Goal: Find specific page/section: Find specific page/section

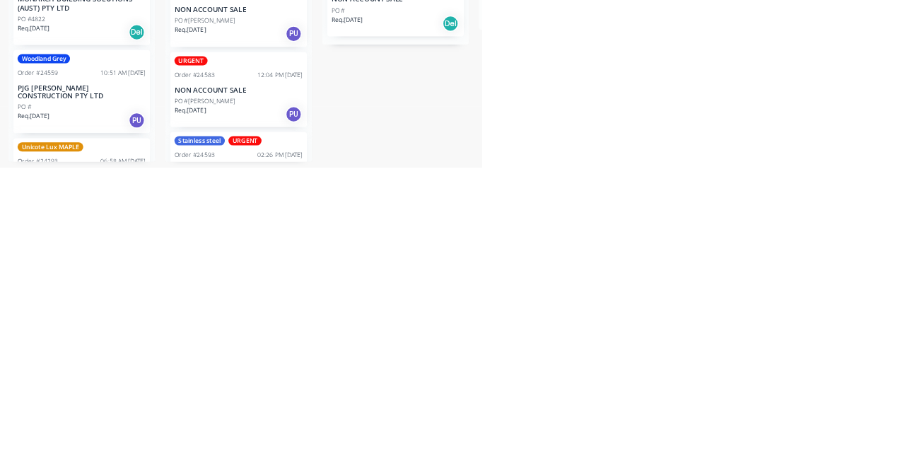
scroll to position [113, 0]
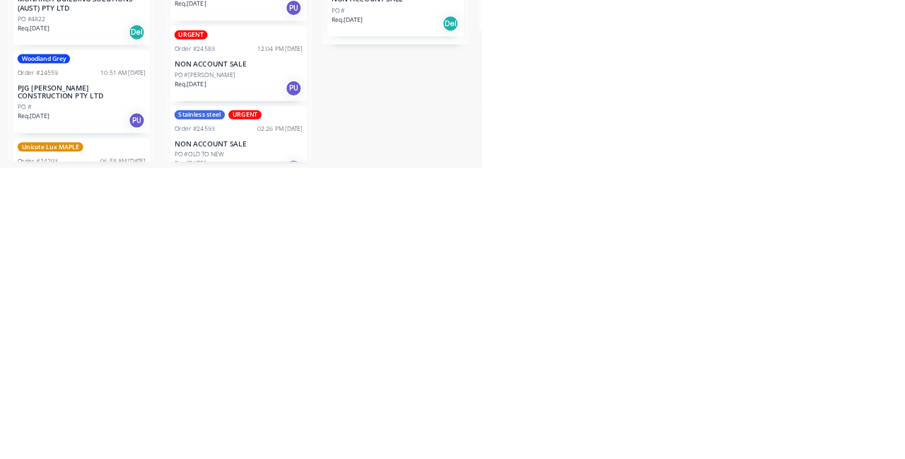
click at [502, 431] on p "NON ACCOUNT SALE" at bounding box center [568, 427] width 178 height 12
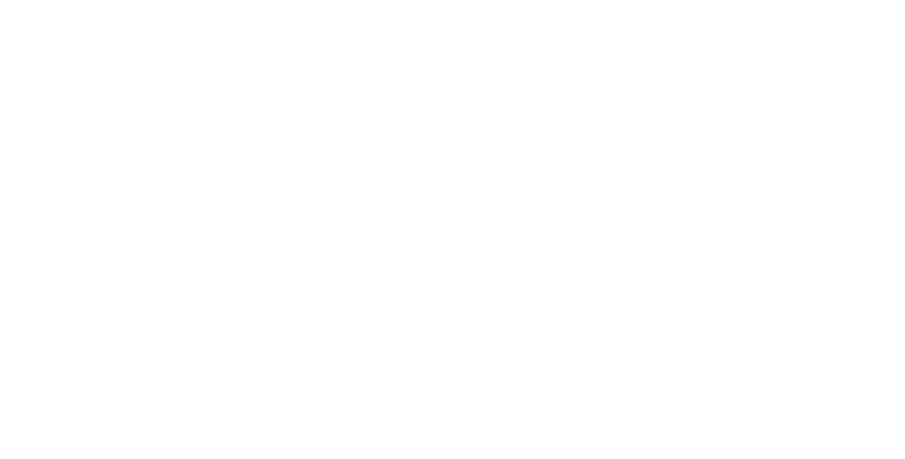
click at [284, 436] on div at bounding box center [269, 431] width 28 height 28
click at [832, 245] on div "Stainless steel URGENT" at bounding box center [780, 247] width 103 height 30
type input "Fab"
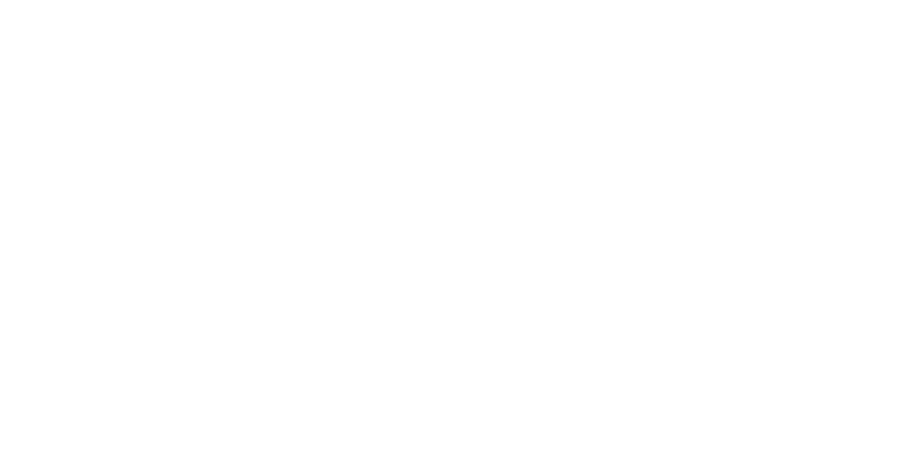
click at [582, 277] on div "Pick up" at bounding box center [531, 245] width 103 height 64
click at [676, 69] on button "Close" at bounding box center [650, 78] width 52 height 23
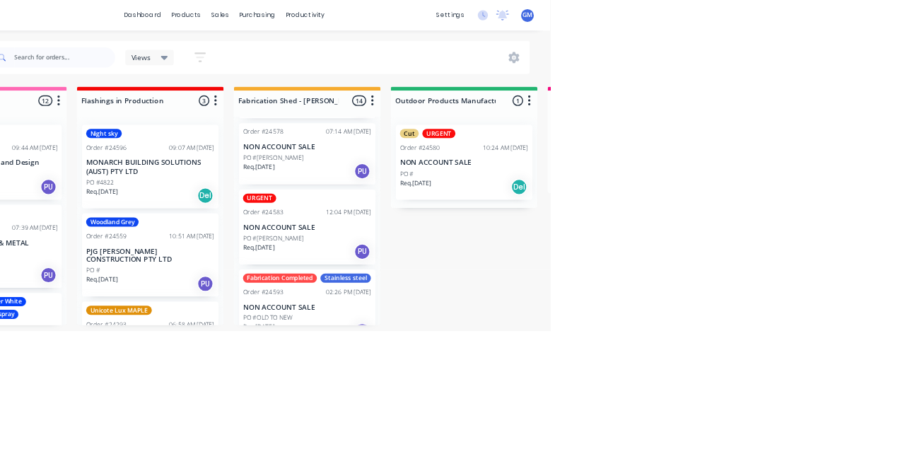
click at [577, 327] on div "PO #[PERSON_NAME]" at bounding box center [568, 331] width 178 height 13
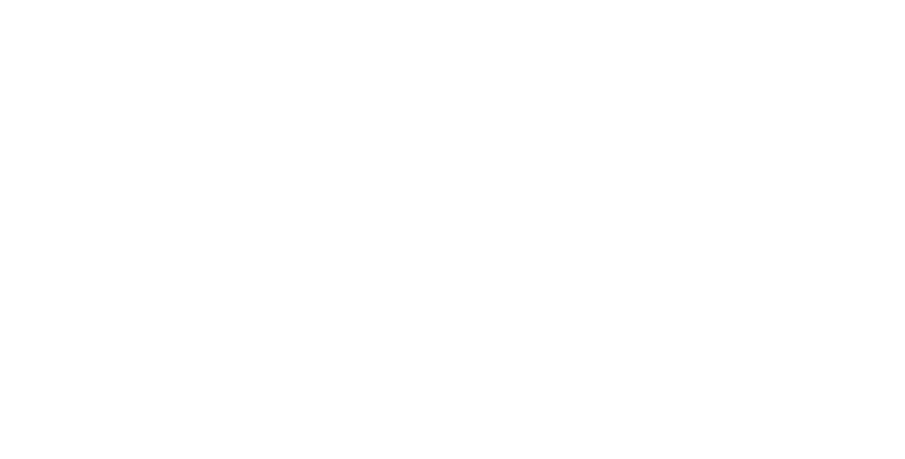
click at [676, 84] on button "Close" at bounding box center [650, 78] width 52 height 23
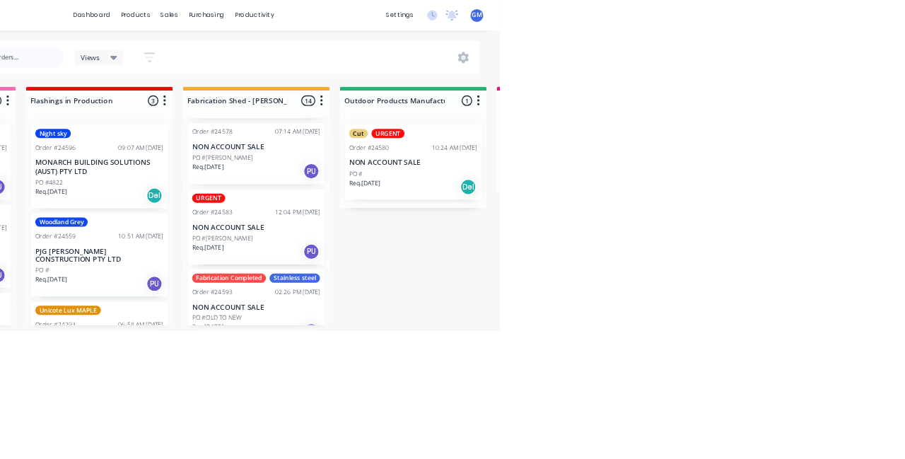
click at [819, 221] on p "NON ACCOUNT SALE" at bounding box center [786, 226] width 178 height 12
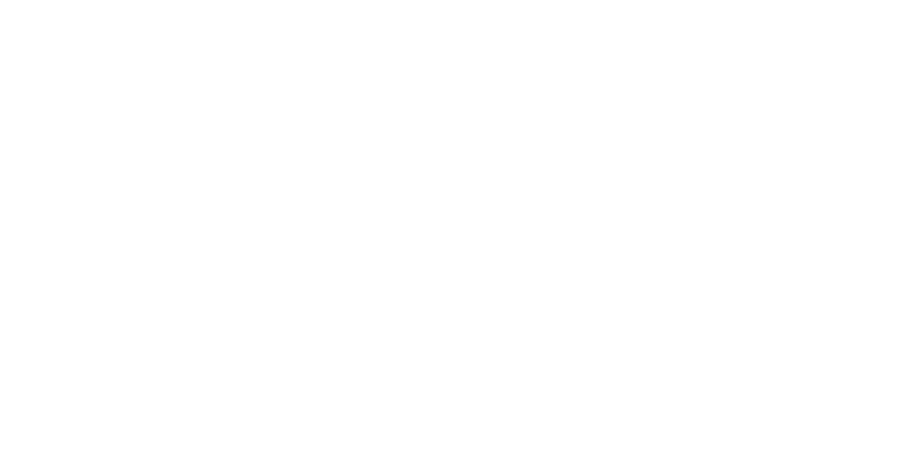
click at [676, 69] on button "Close" at bounding box center [650, 78] width 52 height 23
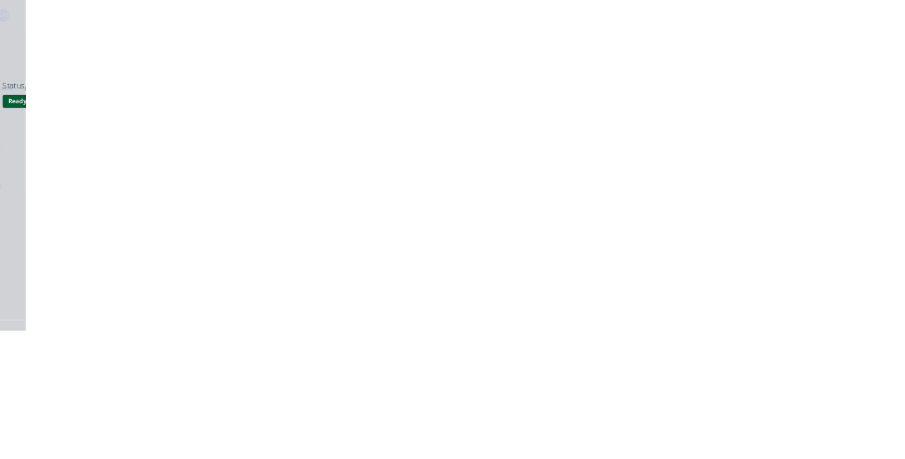
click at [676, 81] on button "Close" at bounding box center [650, 78] width 52 height 23
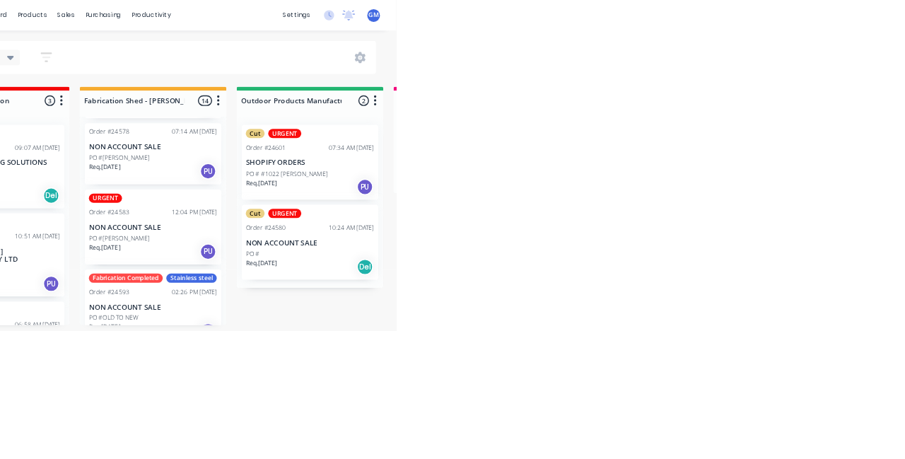
click at [792, 222] on p "SHOPIFY ORDERS" at bounding box center [786, 226] width 178 height 12
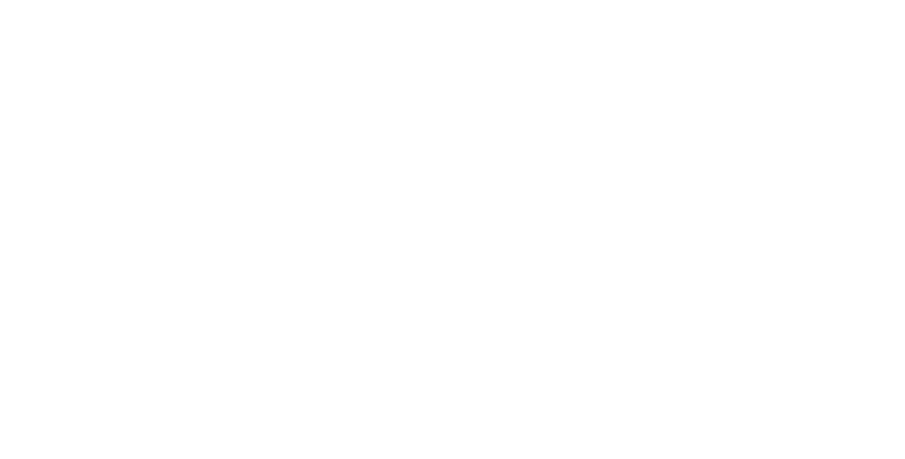
click at [284, 429] on div at bounding box center [269, 431] width 28 height 28
click at [806, 239] on div "URGENT" at bounding box center [783, 238] width 46 height 13
type input "Fab"
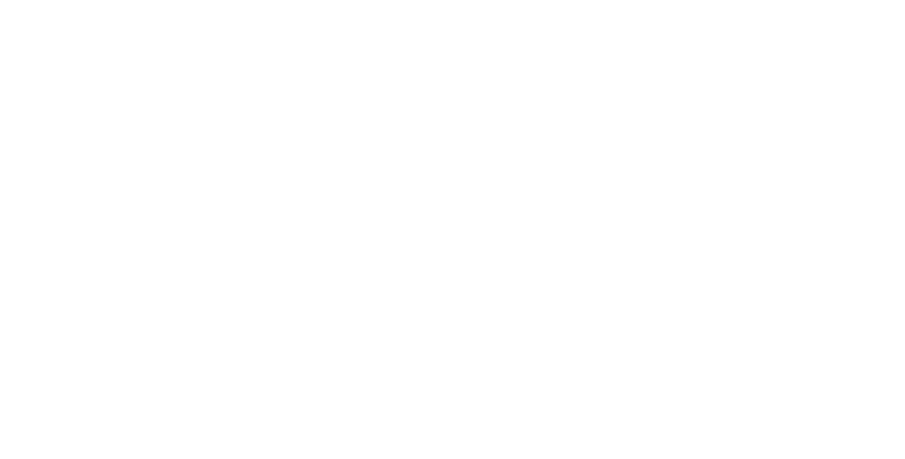
click at [582, 256] on div "Pick up" at bounding box center [531, 245] width 103 height 64
click at [676, 78] on button "Close" at bounding box center [650, 78] width 52 height 23
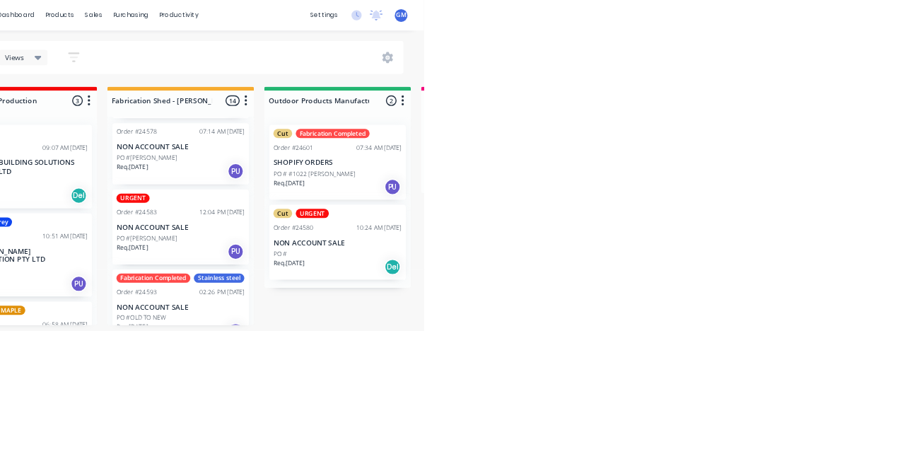
click at [789, 315] on div "Order #24580 10:24 AM [DATE]" at bounding box center [786, 316] width 178 height 13
